Goal: Information Seeking & Learning: Learn about a topic

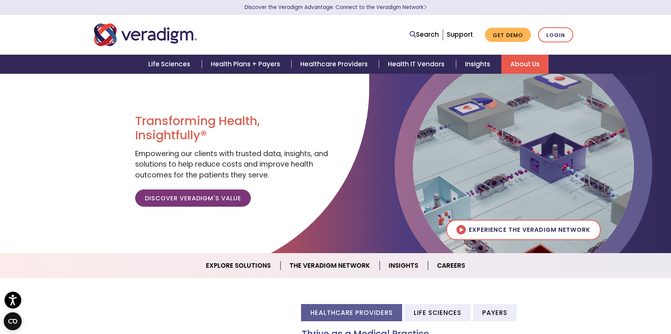
click at [507, 63] on link "About Us" at bounding box center [524, 64] width 47 height 19
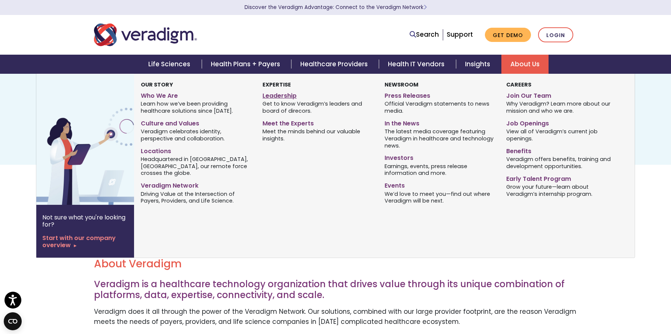
click at [286, 97] on link "Leadership" at bounding box center [318, 94] width 110 height 11
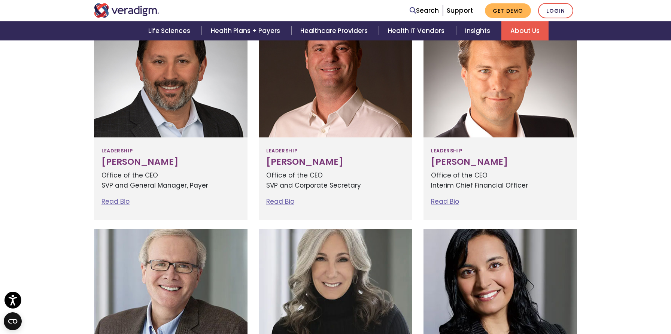
scroll to position [241, 0]
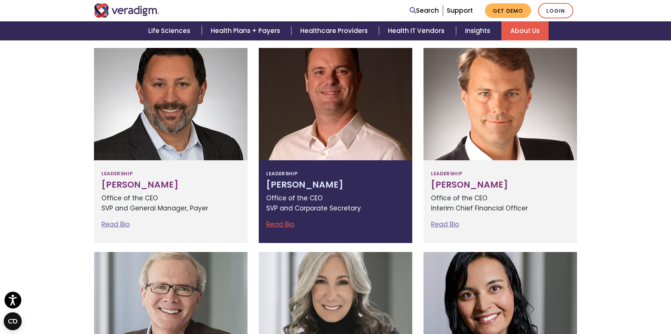
click at [286, 216] on div "Leadership [PERSON_NAME] Office of the CEO SVP and Corporate Secretary Read Bio…" at bounding box center [336, 201] width 154 height 83
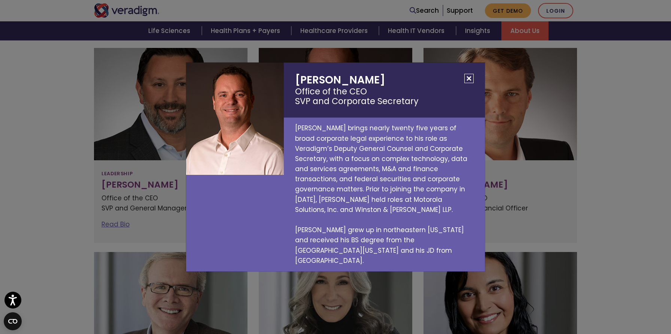
click at [471, 83] on button "Close" at bounding box center [468, 78] width 9 height 9
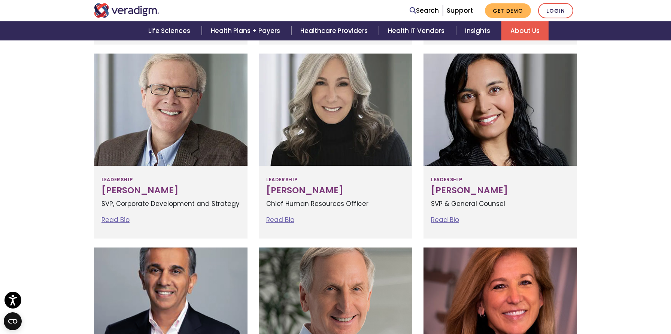
scroll to position [440, 0]
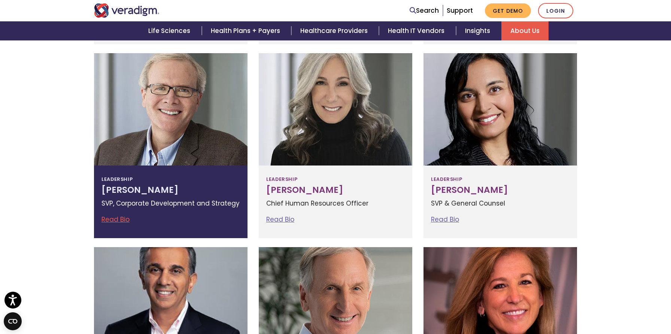
click at [184, 158] on div at bounding box center [171, 109] width 154 height 112
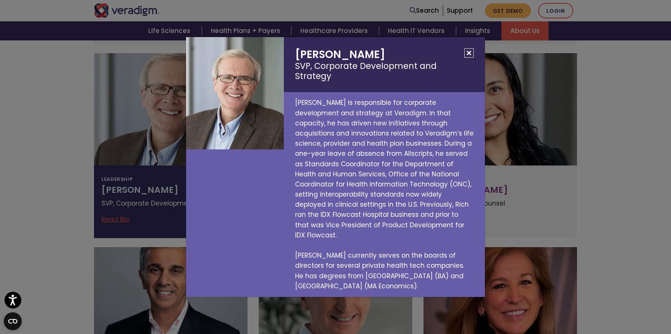
click at [352, 59] on h2 "Richard Elmore SVP, Corporate Development and Strategy" at bounding box center [384, 64] width 201 height 55
copy h2 "Richard Elmore"
click at [497, 131] on div "Richard Elmore SVP, Corporate Development and Strategy Rich Elmore is responsib…" at bounding box center [335, 167] width 671 height 334
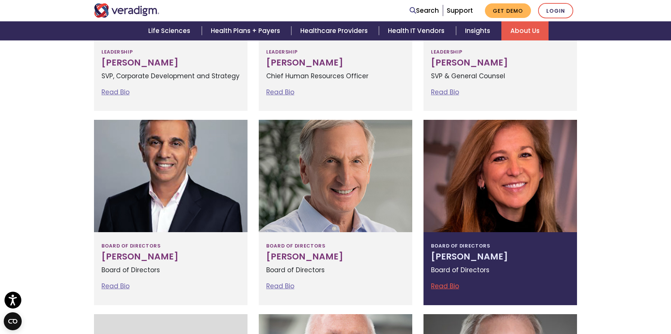
scroll to position [578, 0]
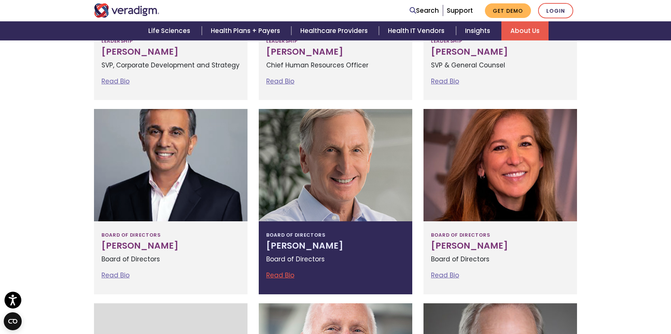
click at [324, 247] on h3 "Bruce Felt" at bounding box center [335, 246] width 139 height 10
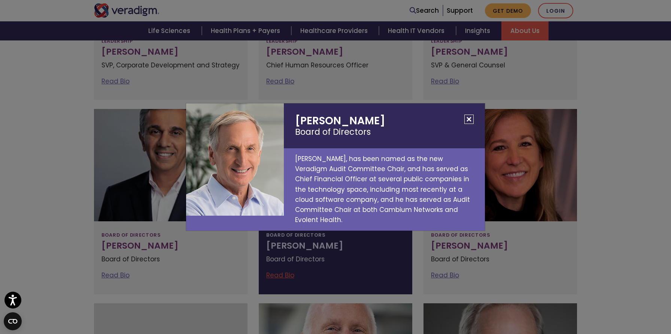
click at [330, 264] on div "Bruce Felt Board of Directors Bruce Felt, has been named as the new Veradigm Au…" at bounding box center [335, 167] width 671 height 334
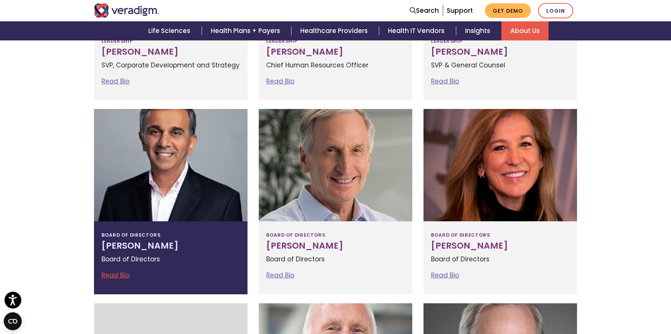
scroll to position [641, 0]
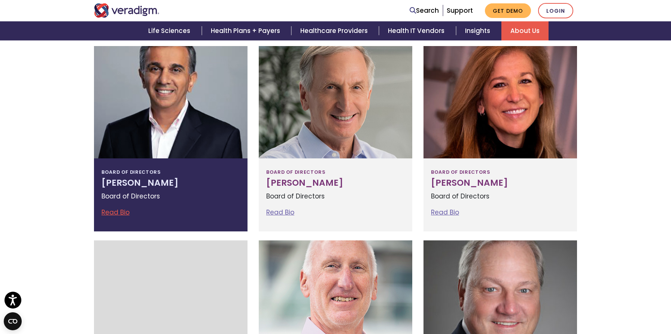
click at [213, 186] on h3 "Vinit Asar" at bounding box center [170, 183] width 139 height 10
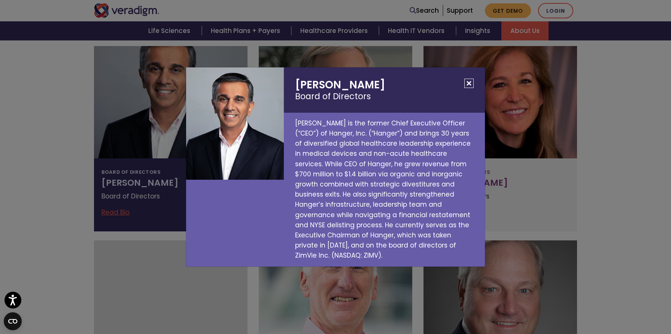
click at [533, 191] on div "Vinit Asar Board of Directors Vinit Asar is the former Chief Executive Officer …" at bounding box center [335, 167] width 671 height 334
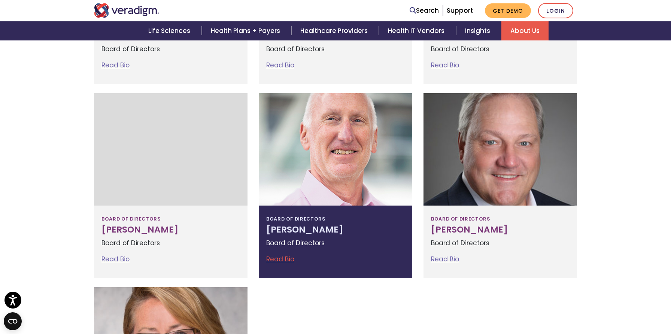
scroll to position [849, 0]
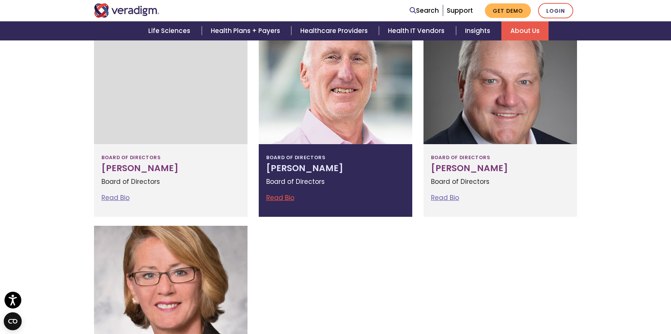
click at [339, 136] on div at bounding box center [336, 88] width 154 height 112
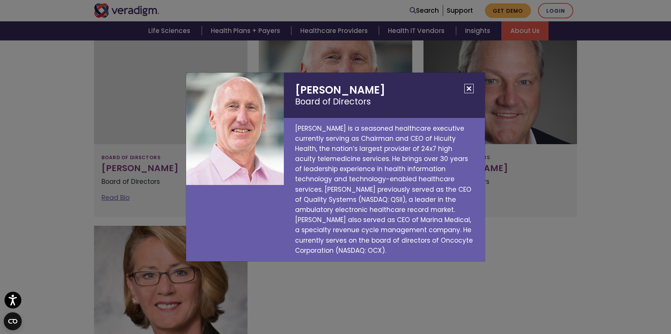
click at [466, 86] on button "Close" at bounding box center [468, 88] width 9 height 9
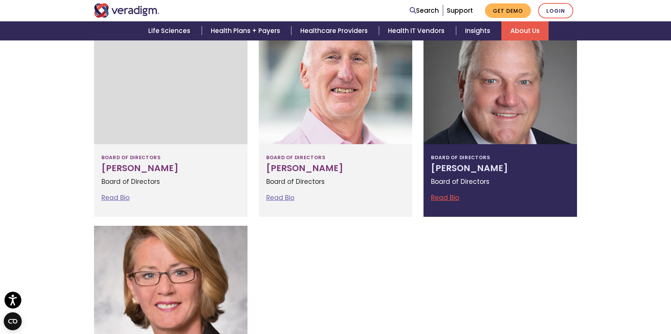
scroll to position [815, 0]
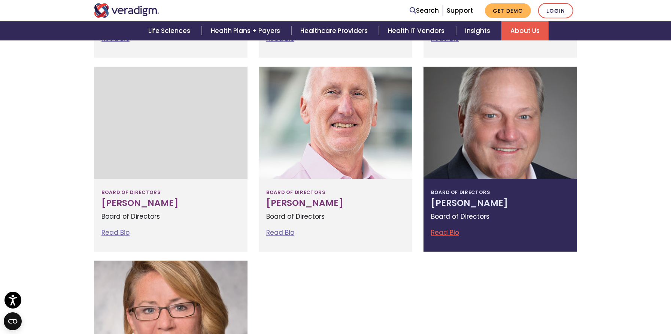
click at [475, 149] on div at bounding box center [501, 123] width 154 height 112
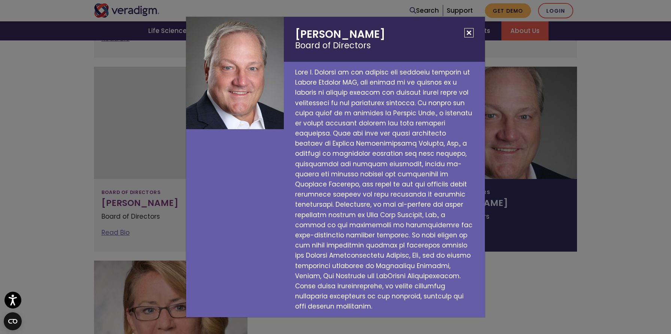
click at [367, 221] on p at bounding box center [384, 190] width 201 height 256
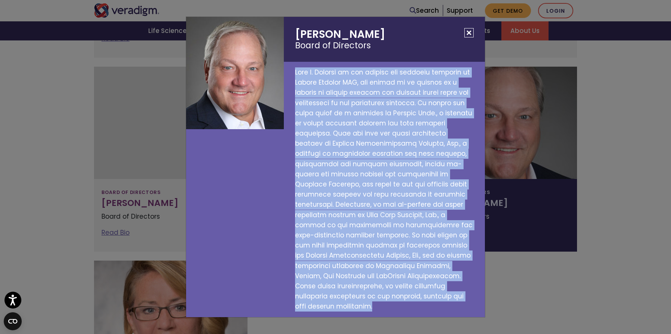
click at [367, 221] on p at bounding box center [384, 190] width 201 height 256
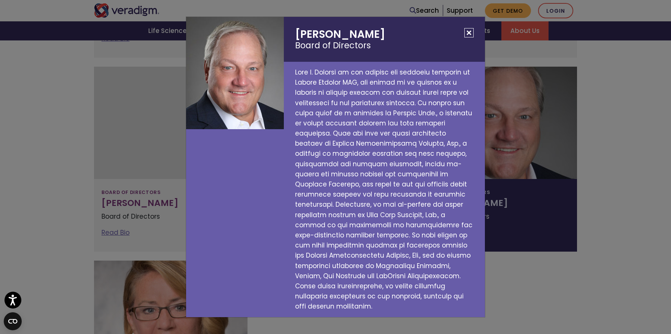
click at [369, 242] on p at bounding box center [384, 190] width 201 height 256
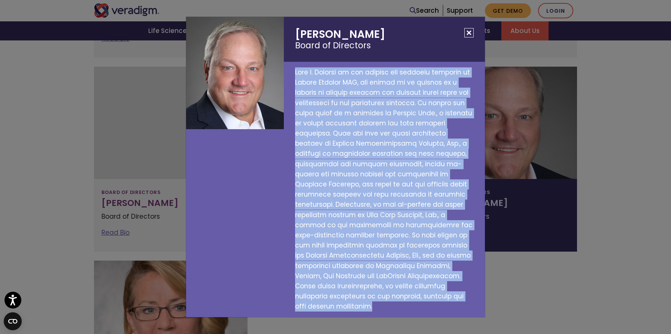
click at [369, 242] on p at bounding box center [384, 190] width 201 height 256
click at [385, 255] on p at bounding box center [384, 190] width 201 height 256
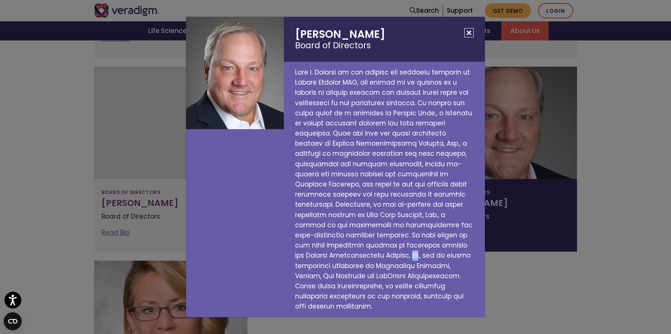
click at [385, 255] on p at bounding box center [384, 190] width 201 height 256
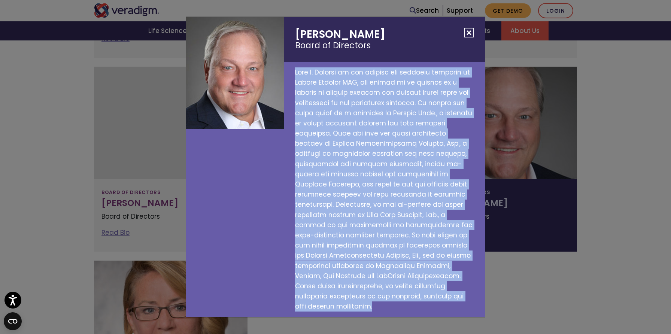
click at [385, 255] on p at bounding box center [384, 190] width 201 height 256
click at [401, 261] on p at bounding box center [384, 190] width 201 height 256
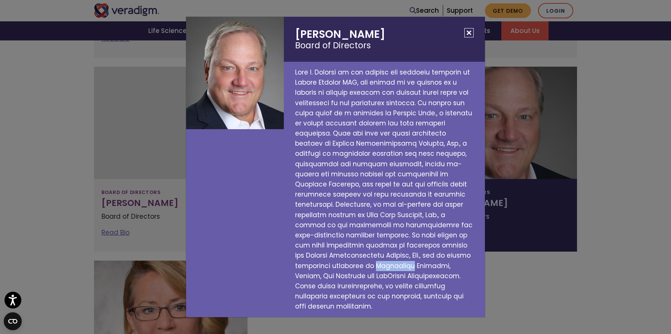
click at [401, 261] on p at bounding box center [384, 190] width 201 height 256
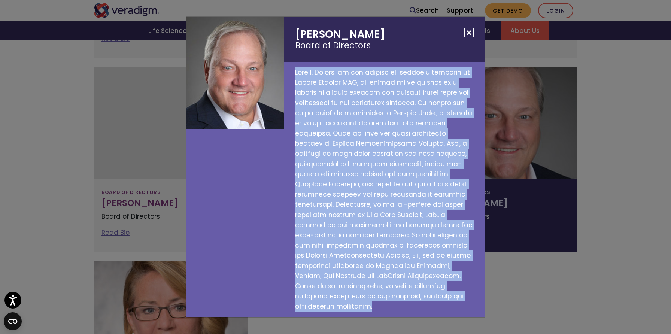
click at [401, 261] on p at bounding box center [384, 190] width 201 height 256
click at [510, 233] on div "Dave Stevens Board of Directors" at bounding box center [335, 167] width 671 height 334
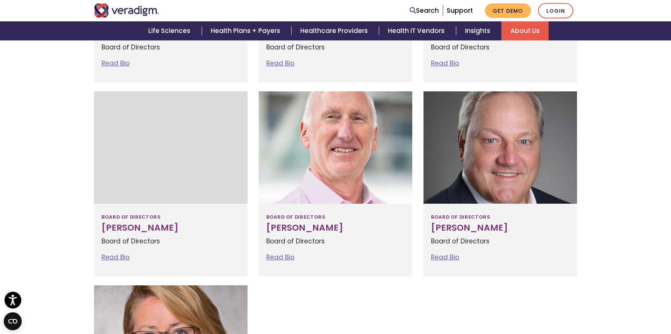
scroll to position [780, 0]
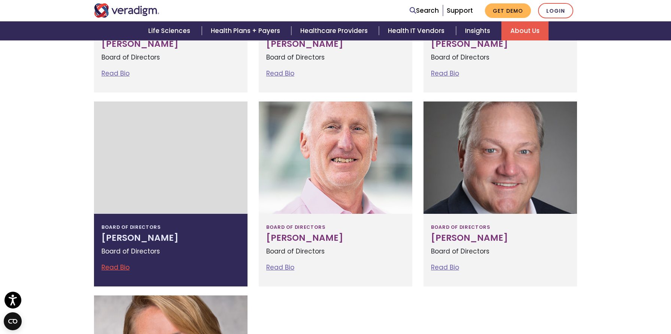
click at [200, 215] on div "Board of Directors Jonathan Sacks Board of Directors Read Bio Jonathan Sacks Bo…" at bounding box center [171, 250] width 154 height 73
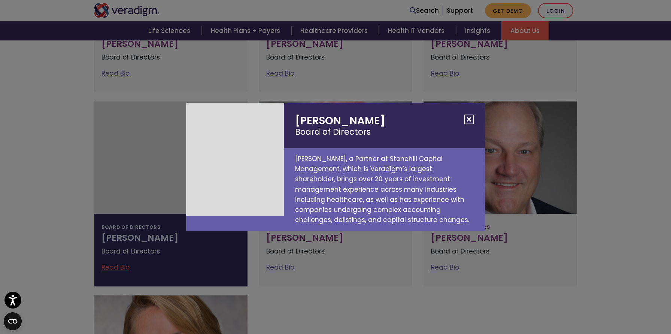
click at [371, 192] on p "Jonathan Sacks, a Partner at Stonehill Capital Management, which is Veradigm’s …" at bounding box center [384, 189] width 201 height 82
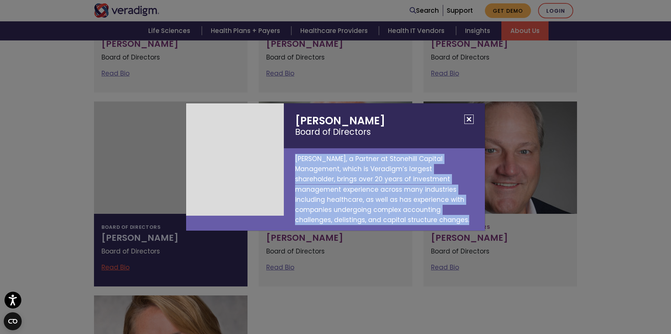
click at [371, 192] on p "Jonathan Sacks, a Partner at Stonehill Capital Management, which is Veradigm’s …" at bounding box center [384, 189] width 201 height 82
click at [376, 212] on p "Jonathan Sacks, a Partner at Stonehill Capital Management, which is Veradigm’s …" at bounding box center [384, 189] width 201 height 82
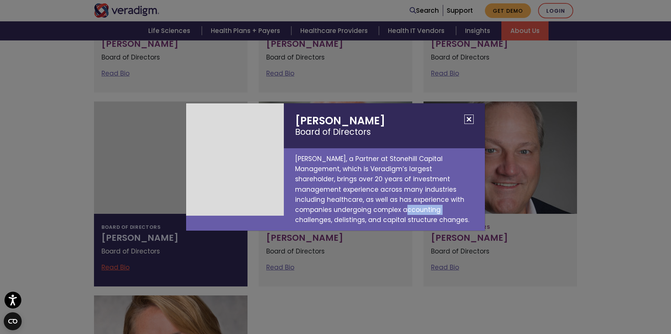
click at [376, 212] on p "Jonathan Sacks, a Partner at Stonehill Capital Management, which is Veradigm’s …" at bounding box center [384, 189] width 201 height 82
click at [395, 210] on p "Jonathan Sacks, a Partner at Stonehill Capital Management, which is Veradigm’s …" at bounding box center [384, 189] width 201 height 82
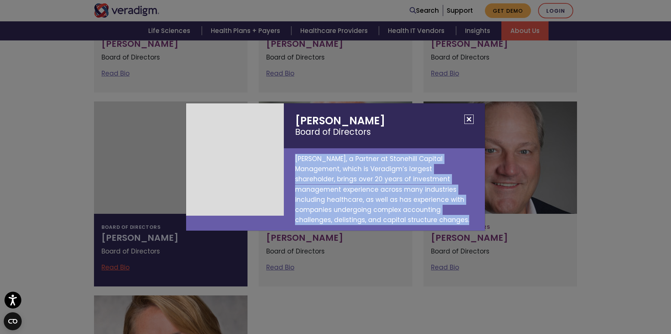
click at [395, 210] on p "Jonathan Sacks, a Partner at Stonehill Capital Management, which is Veradigm’s …" at bounding box center [384, 189] width 201 height 82
click at [394, 163] on p "Jonathan Sacks, a Partner at Stonehill Capital Management, which is Veradigm’s …" at bounding box center [384, 189] width 201 height 82
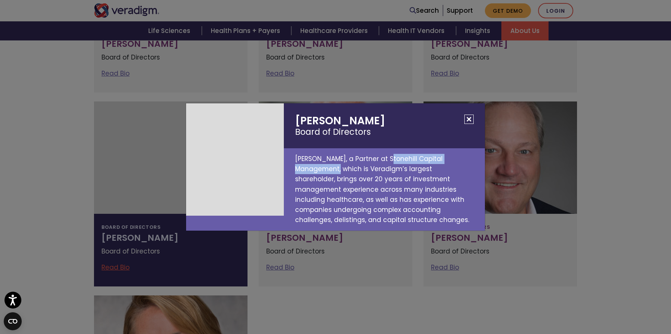
drag, startPoint x: 394, startPoint y: 163, endPoint x: 331, endPoint y: 171, distance: 63.8
click at [331, 171] on p "Jonathan Sacks, a Partner at Stonehill Capital Management, which is Veradigm’s …" at bounding box center [384, 189] width 201 height 82
